Goal: Information Seeking & Learning: Find specific fact

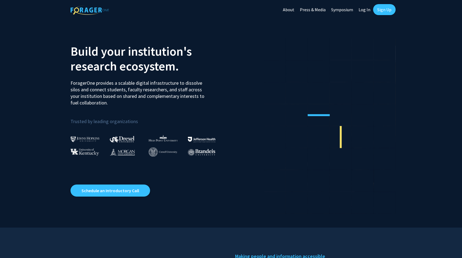
click at [366, 9] on link "Log In" at bounding box center [364, 9] width 17 height 19
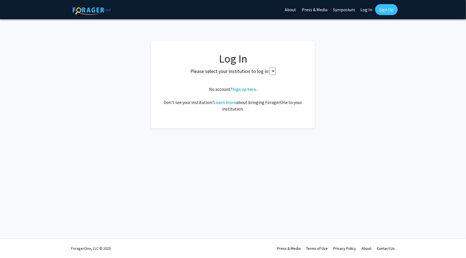
select select
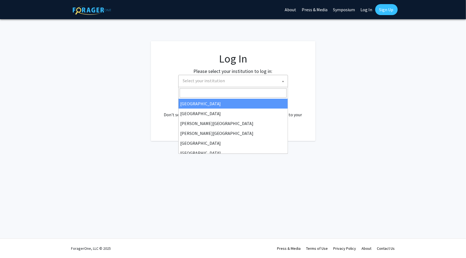
click at [240, 86] on span "Select your institution" at bounding box center [234, 80] width 107 height 11
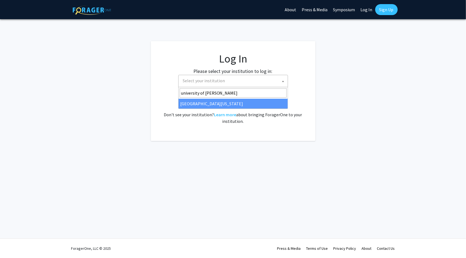
type input "university of [PERSON_NAME]"
select select "13"
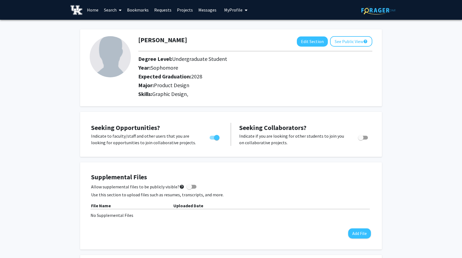
click at [119, 10] on span at bounding box center [119, 10] width 5 height 19
click at [126, 24] on span "Faculty/Staff" at bounding box center [121, 25] width 40 height 11
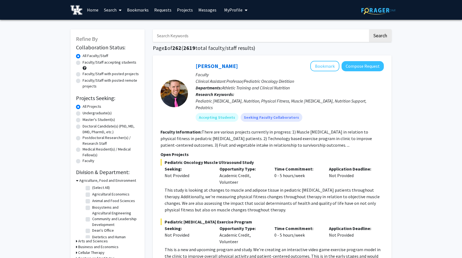
click at [187, 38] on input "Search Keywords" at bounding box center [260, 35] width 215 height 13
type input "samaan"
click at [369, 29] on button "Search" at bounding box center [380, 35] width 22 height 13
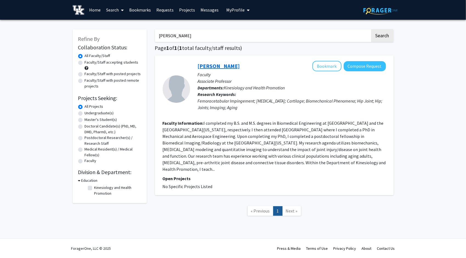
click at [220, 63] on link "Michael Samaan" at bounding box center [219, 66] width 42 height 7
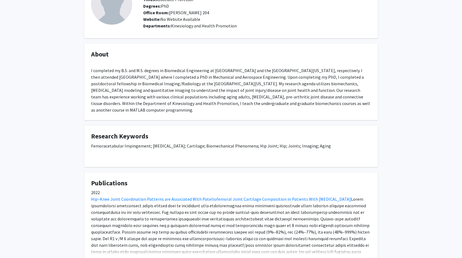
scroll to position [55, 0]
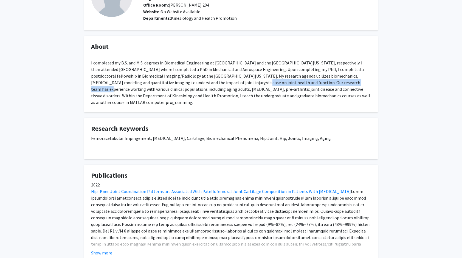
drag, startPoint x: 220, startPoint y: 82, endPoint x: 325, endPoint y: 83, distance: 105.3
click at [325, 83] on div "I completed my B.S. and M.S. degrees in Biomedical Engineering at Rutgers Unive…" at bounding box center [231, 79] width 280 height 53
copy div "impact of joint injury/disease on joint health and function"
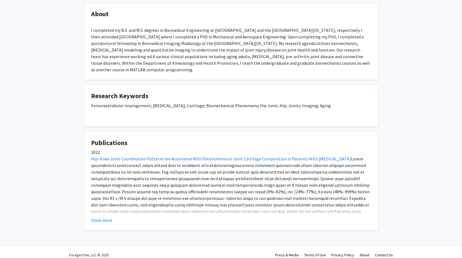
scroll to position [94, 0]
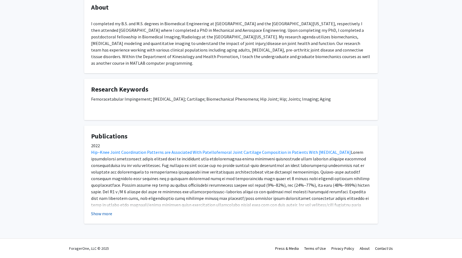
click at [106, 211] on button "Show more" at bounding box center [101, 213] width 21 height 7
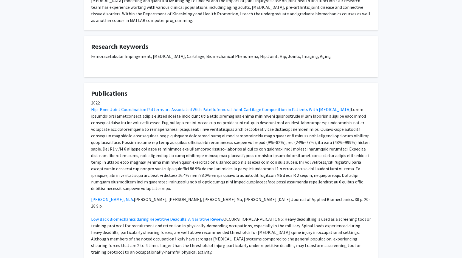
scroll to position [137, 0]
